Goal: Information Seeking & Learning: Learn about a topic

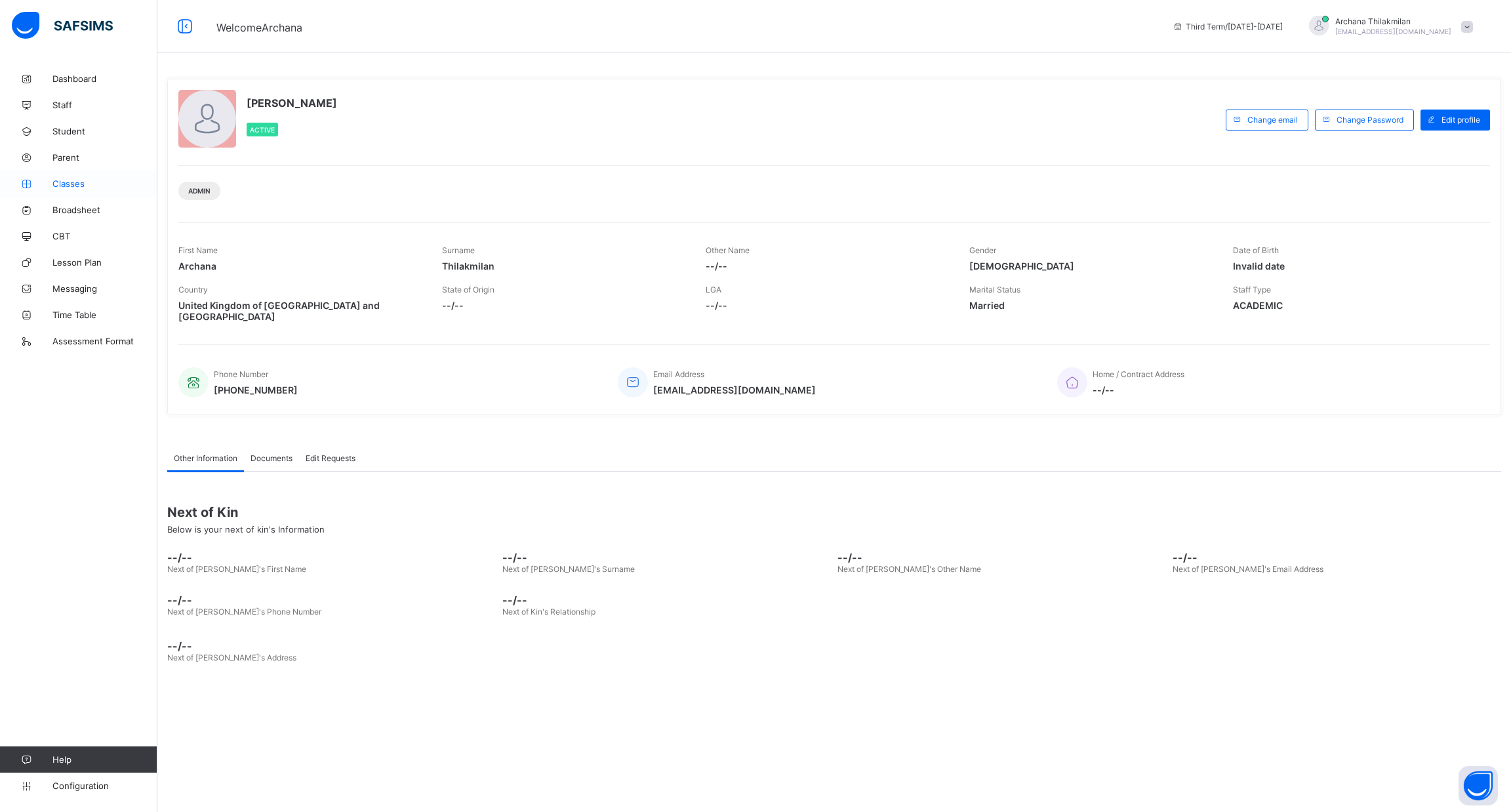
click at [77, 181] on span "Classes" at bounding box center [105, 183] width 105 height 10
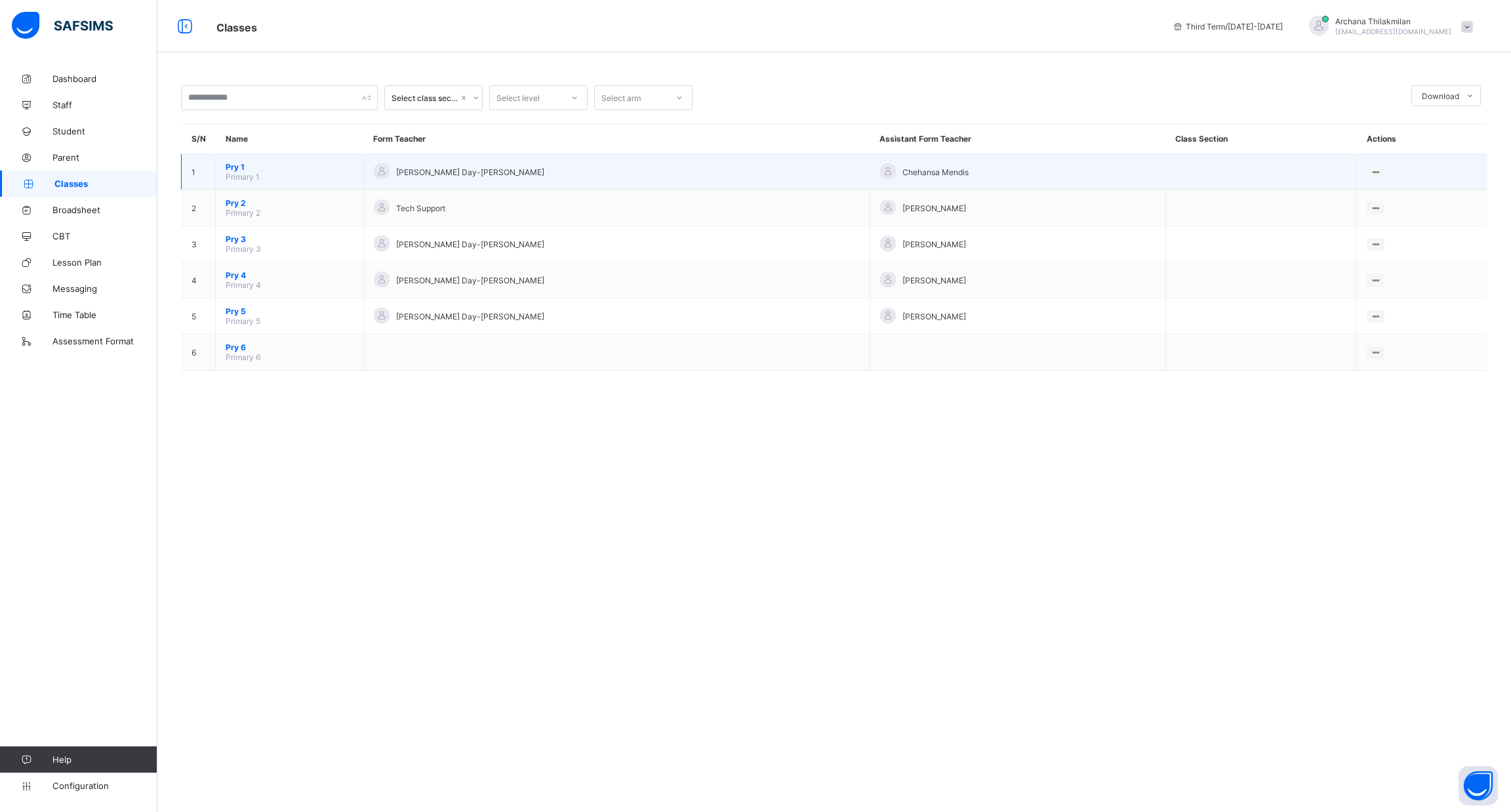
click at [249, 174] on span "Primary 1" at bounding box center [242, 177] width 34 height 10
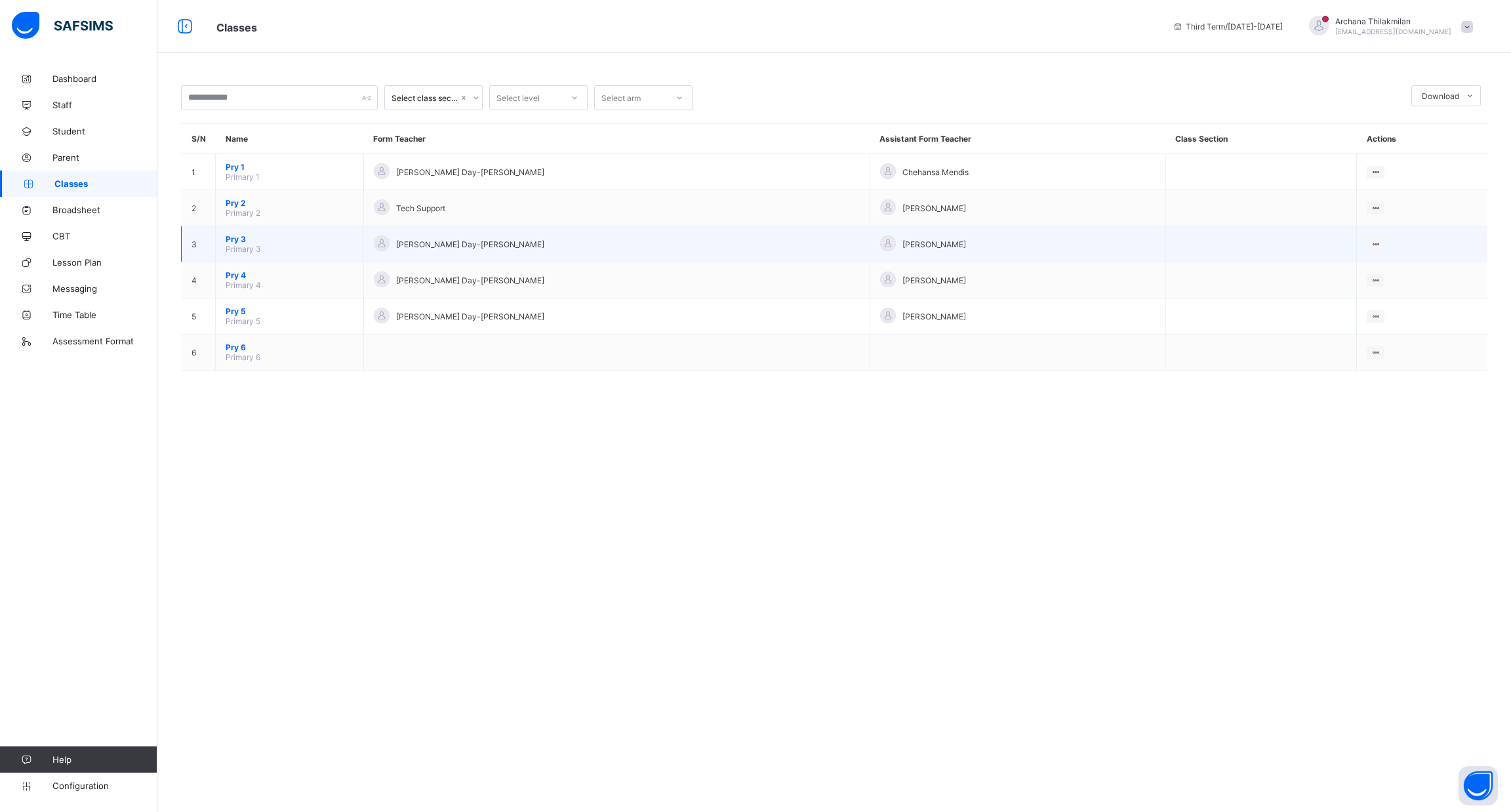
click at [238, 234] on span "Pry 3" at bounding box center [289, 239] width 128 height 10
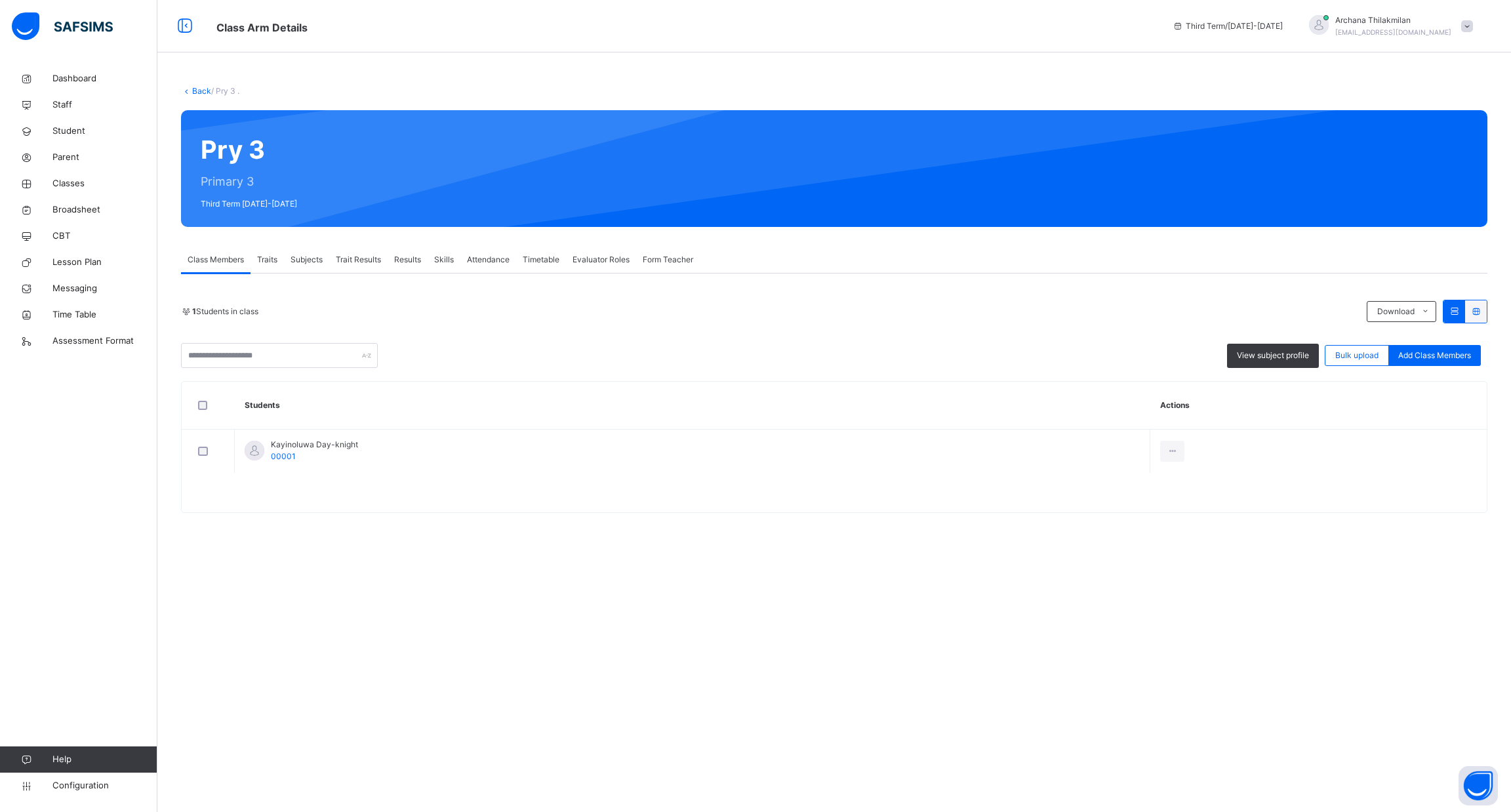
click at [312, 257] on span "Subjects" at bounding box center [307, 259] width 32 height 12
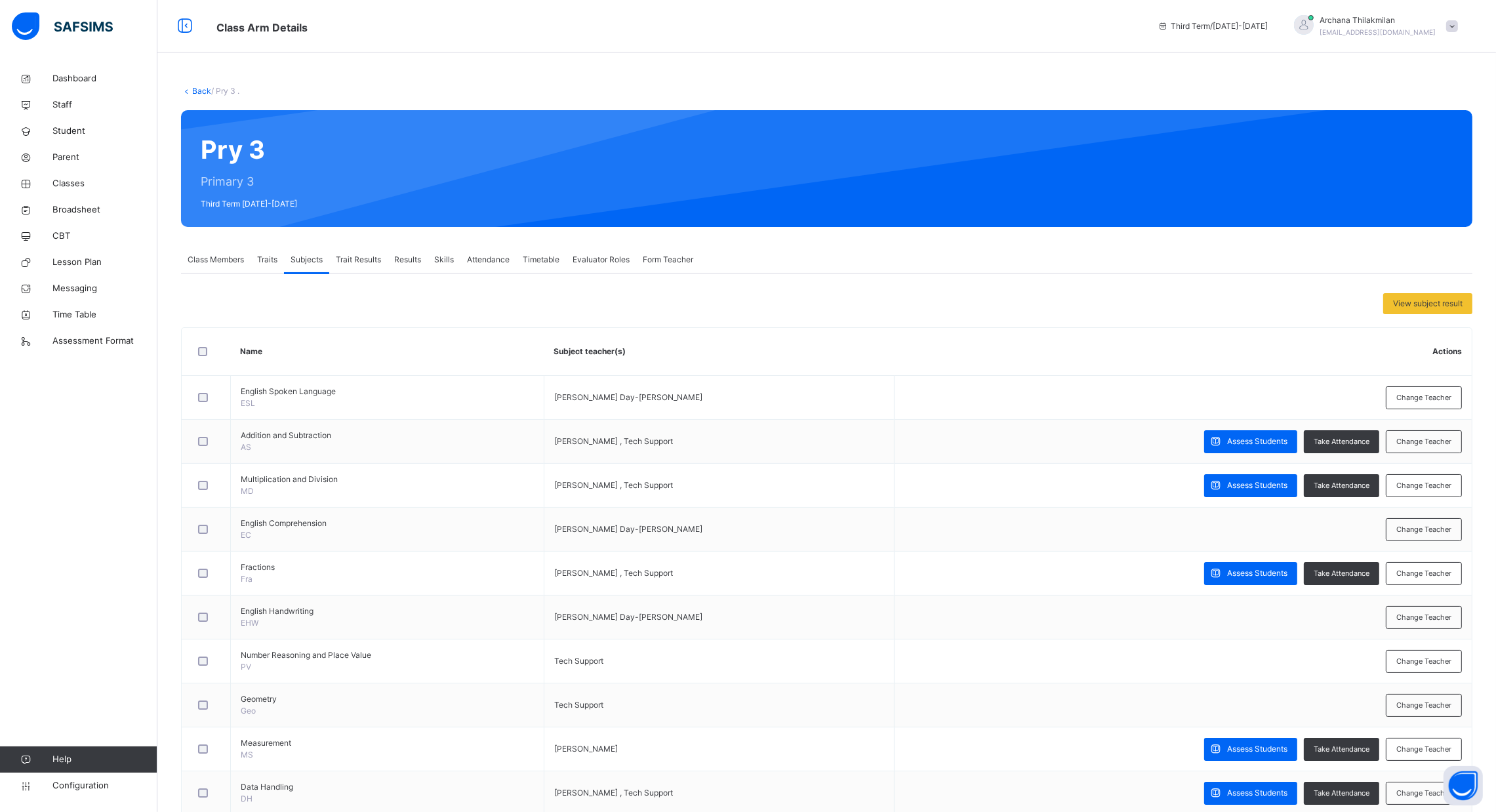
click at [371, 254] on span "Trait Results" at bounding box center [358, 259] width 45 height 12
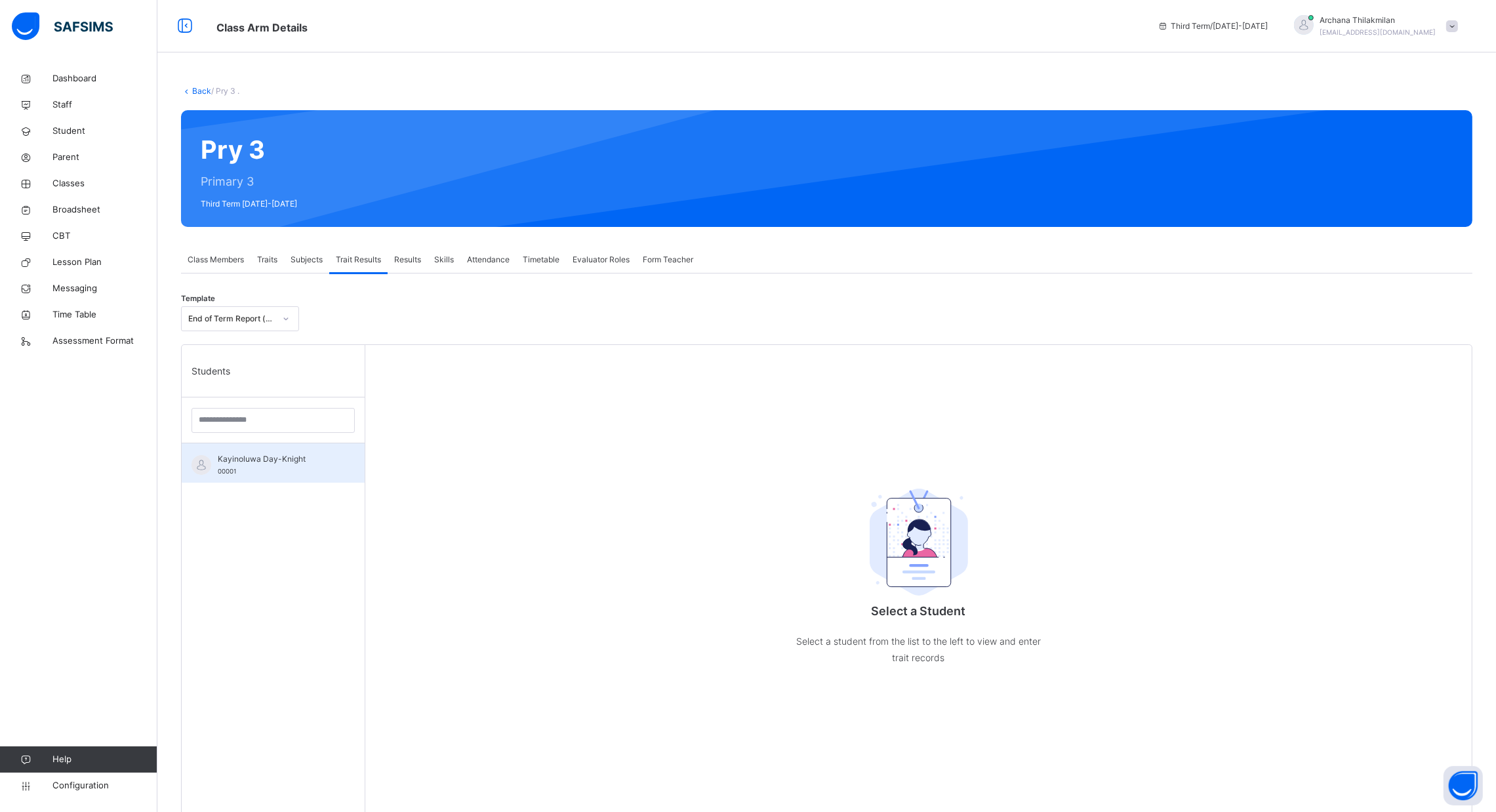
click at [249, 451] on div "Kayinoluwa Day-Knight 00001" at bounding box center [273, 463] width 183 height 39
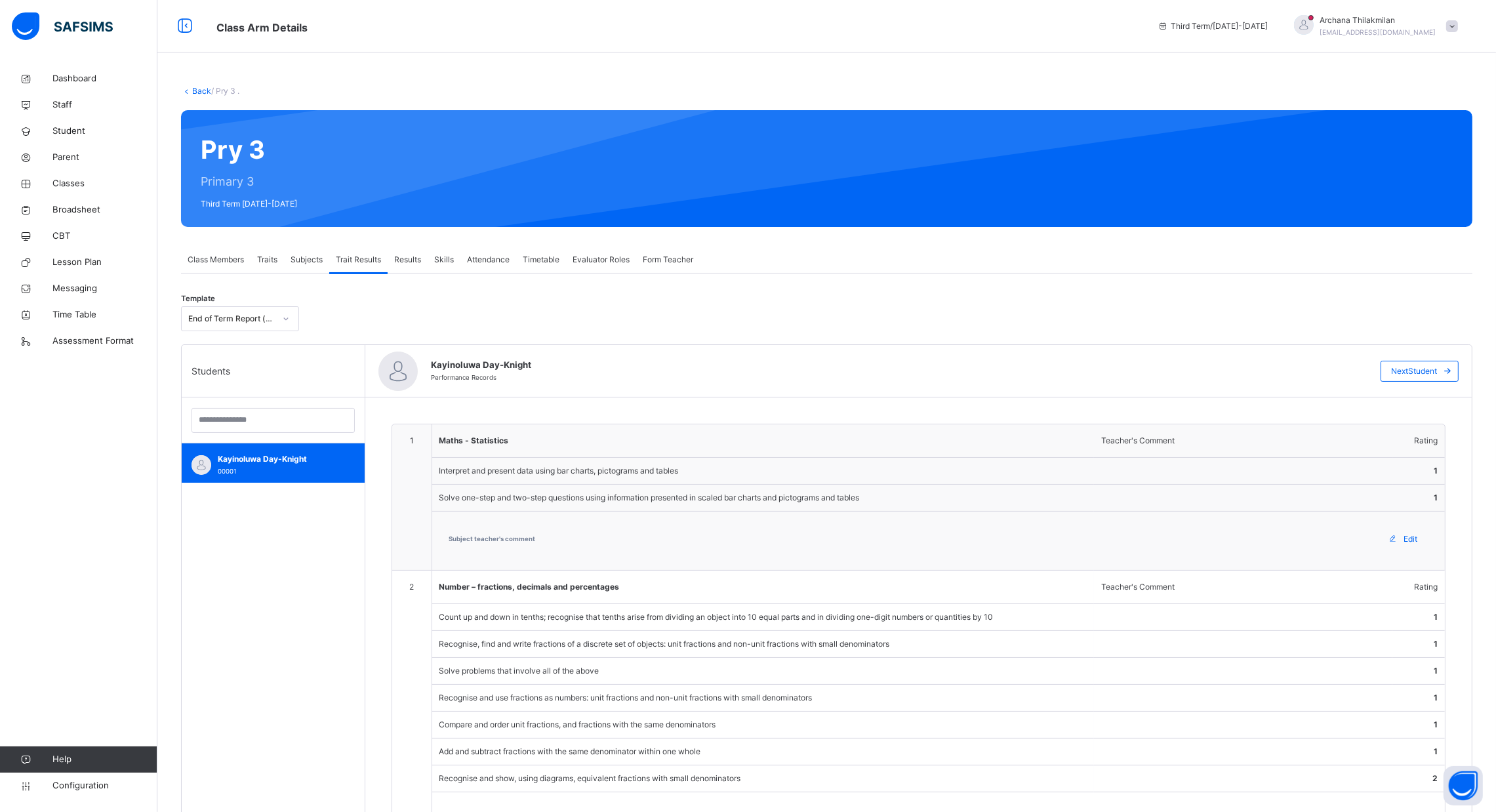
click at [272, 255] on span "Traits" at bounding box center [268, 259] width 21 height 12
